Goal: Information Seeking & Learning: Learn about a topic

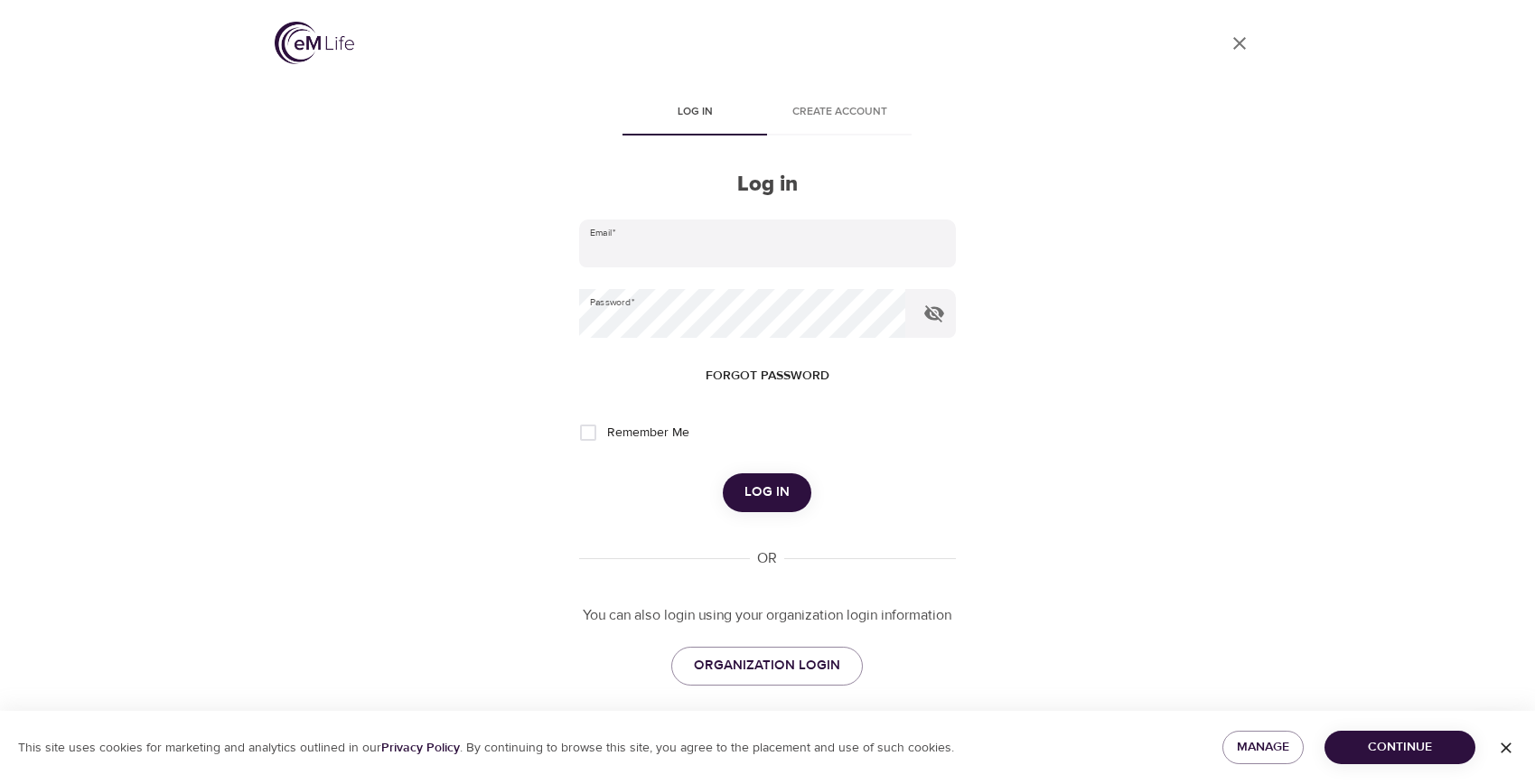
type input "[EMAIL_ADDRESS][DOMAIN_NAME]"
click at [779, 491] on span "Log in" at bounding box center [767, 492] width 45 height 24
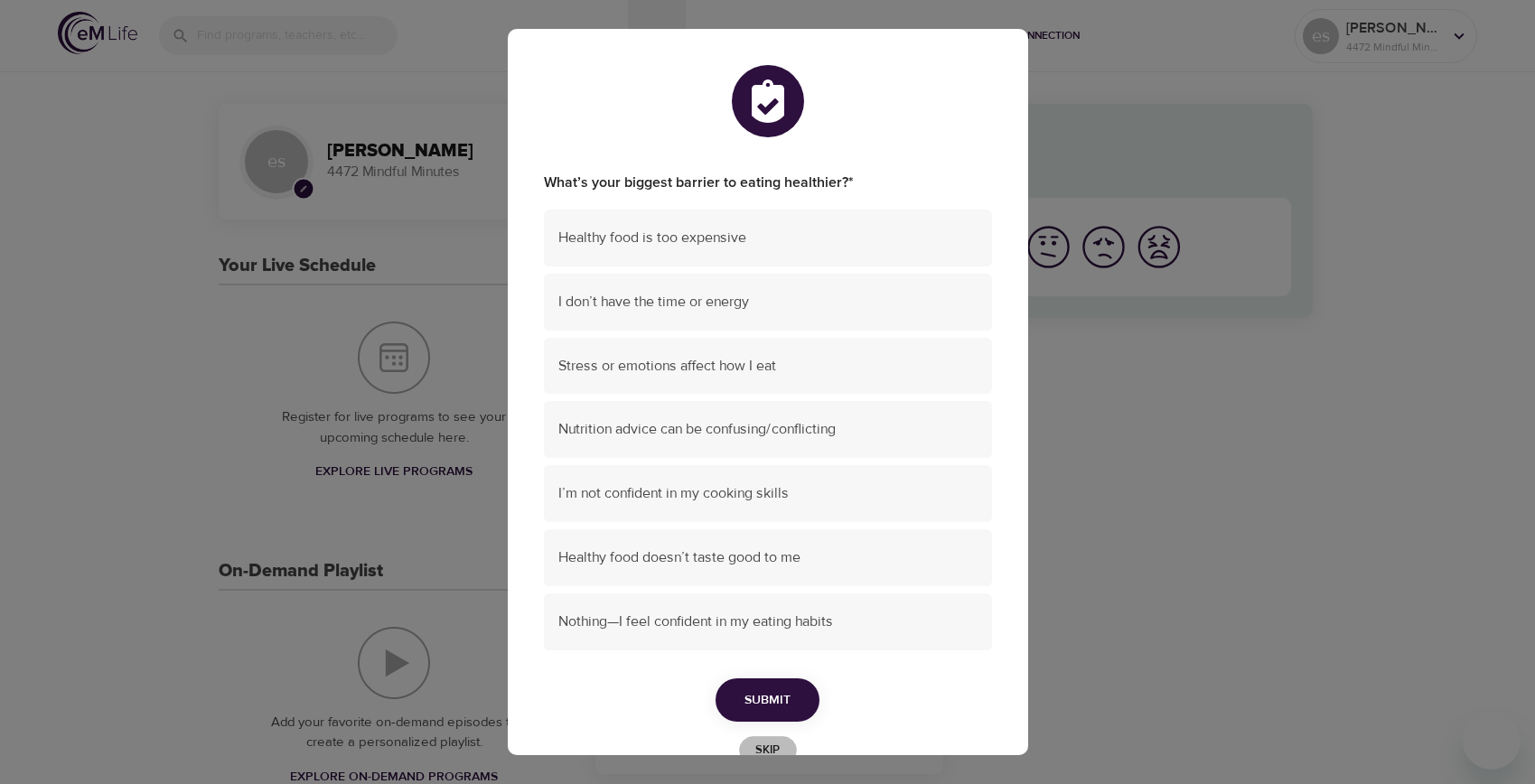
click at [779, 742] on span "Skip" at bounding box center [768, 750] width 40 height 21
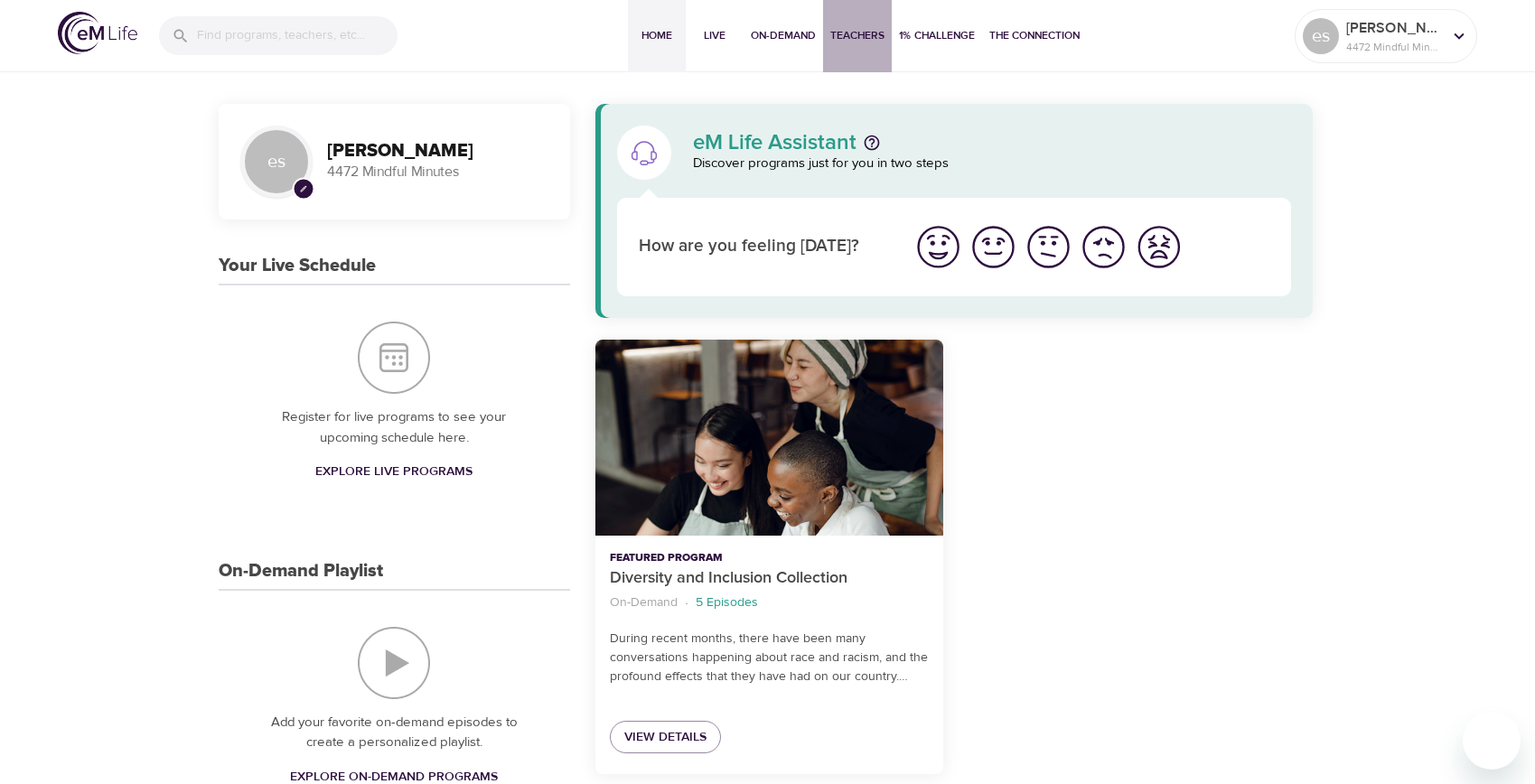
click at [865, 28] on span "Teachers" at bounding box center [857, 36] width 54 height 19
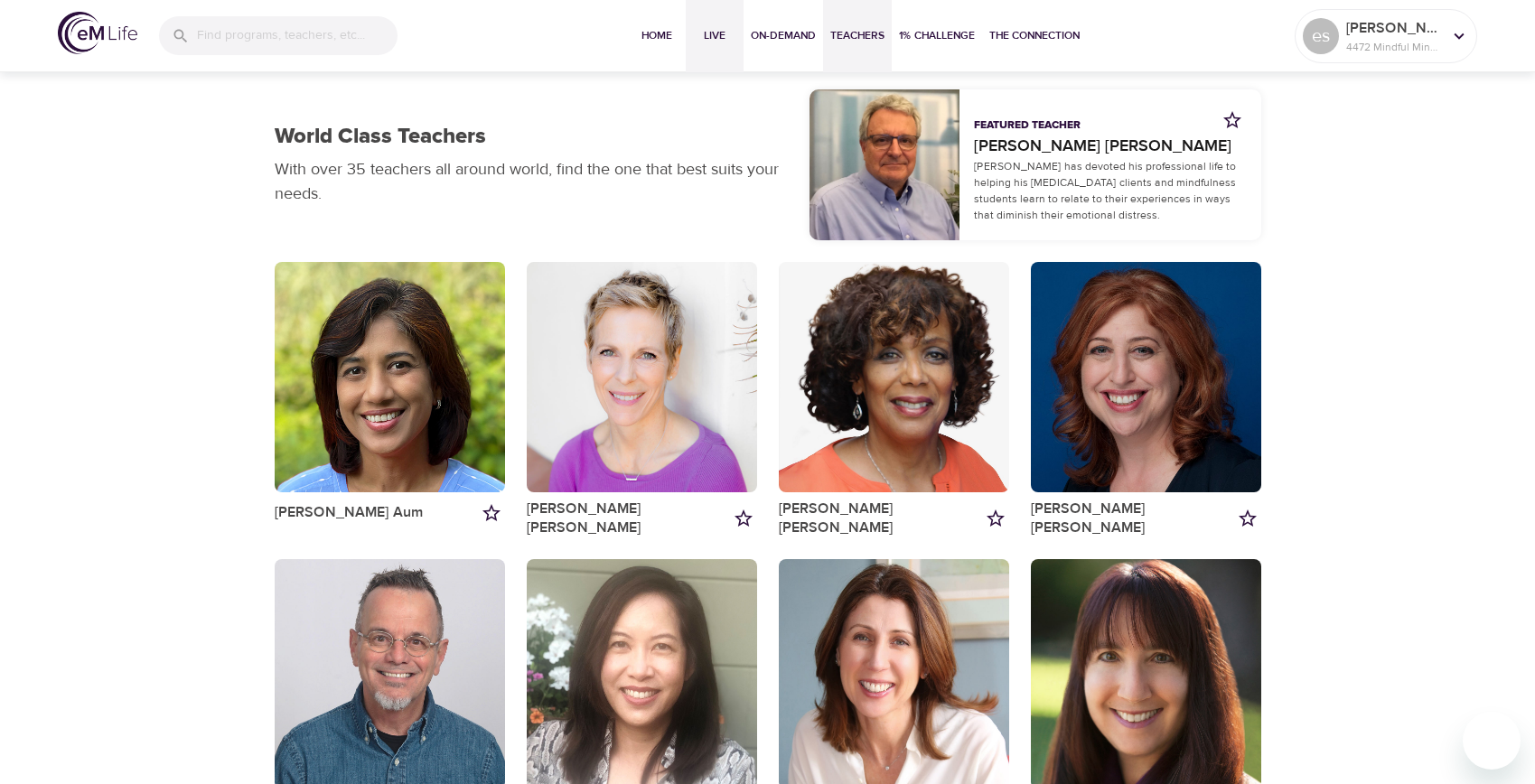
click at [713, 31] on span "Live" at bounding box center [715, 36] width 43 height 19
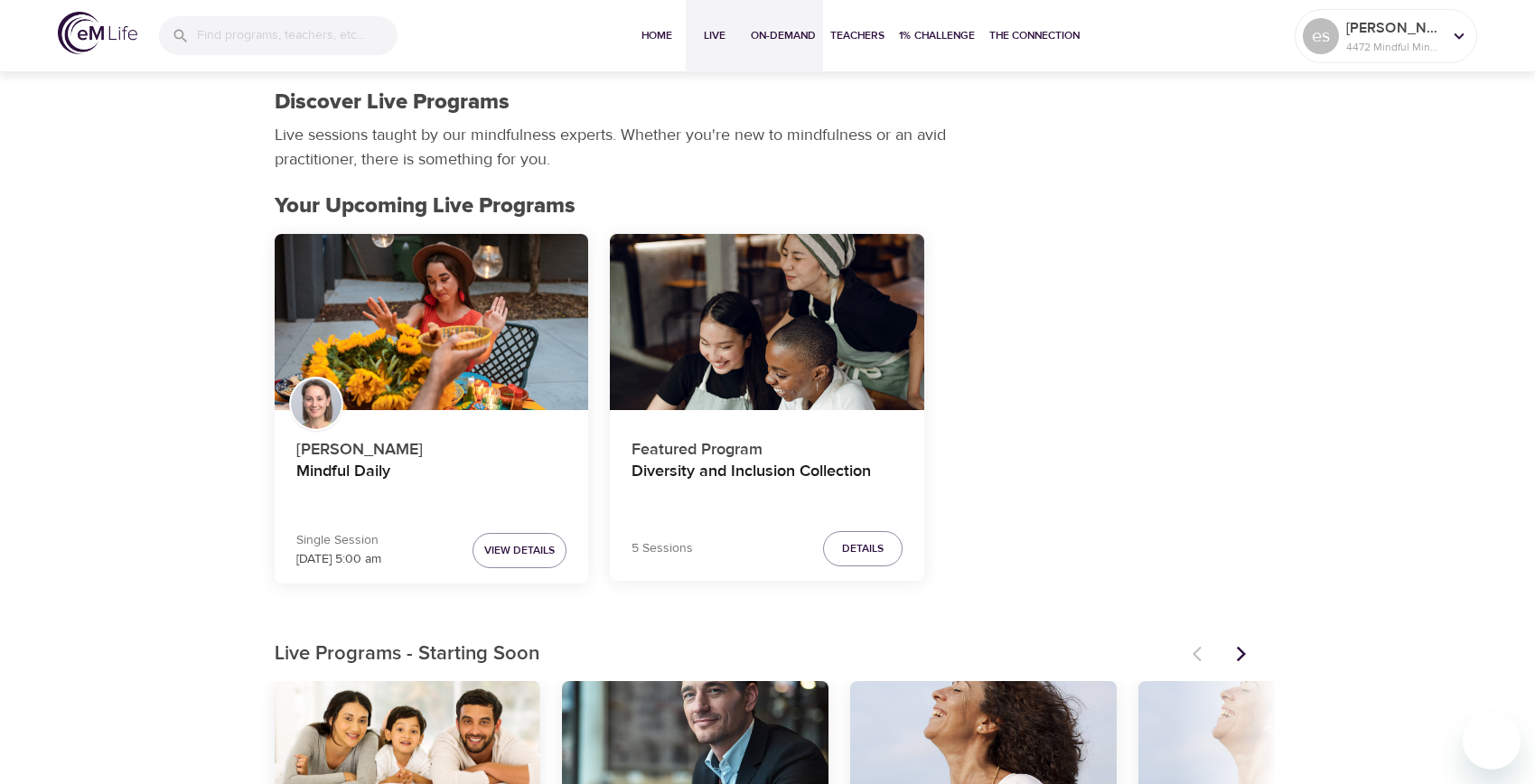
click at [784, 29] on span "On-Demand" at bounding box center [784, 36] width 65 height 19
